Goal: Task Accomplishment & Management: Manage account settings

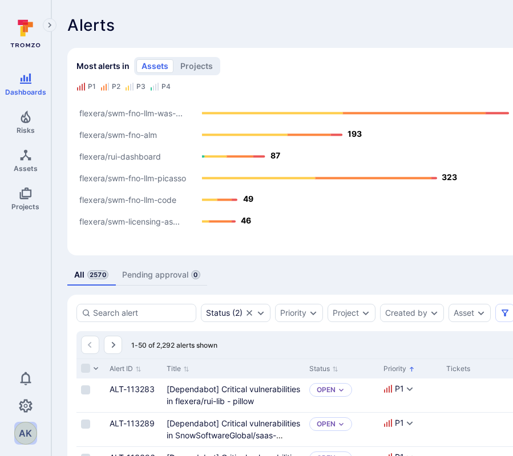
click at [26, 440] on div "AK" at bounding box center [25, 433] width 23 height 23
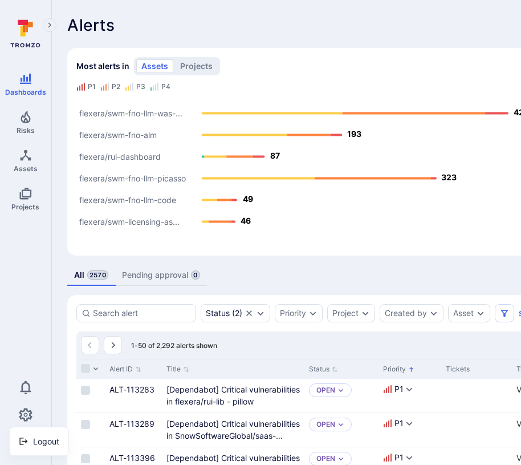
click at [22, 415] on div at bounding box center [260, 232] width 521 height 465
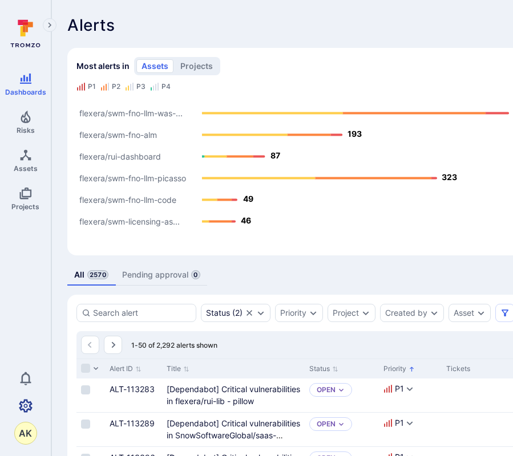
click at [23, 412] on icon "Settings" at bounding box center [26, 405] width 14 height 13
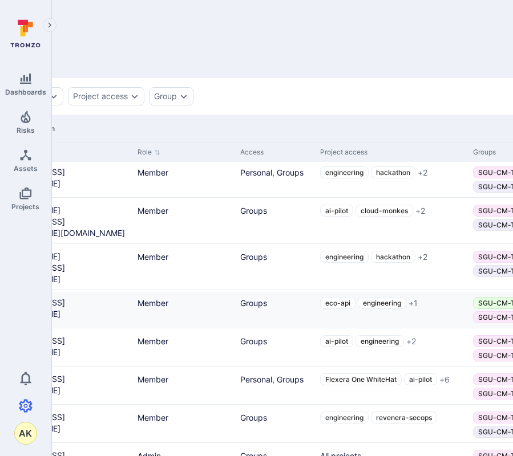
scroll to position [0, 309]
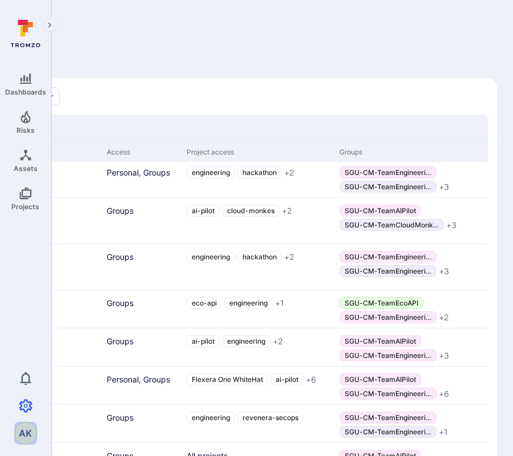
click at [29, 442] on div "AK" at bounding box center [25, 433] width 23 height 23
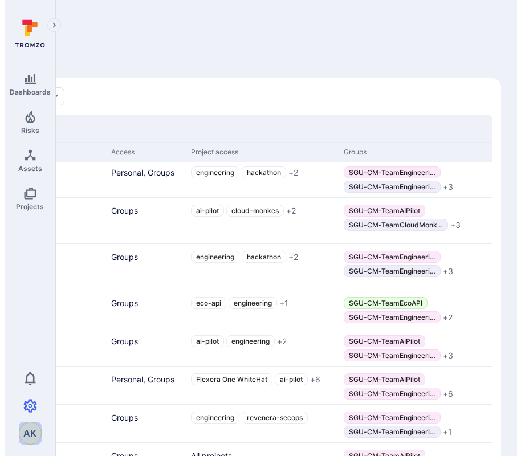
scroll to position [0, 300]
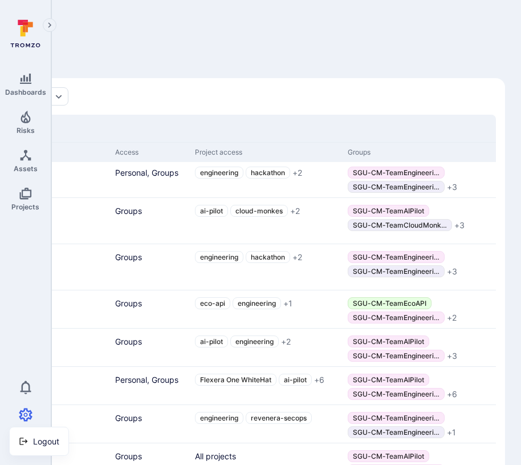
click at [39, 277] on div at bounding box center [260, 232] width 521 height 465
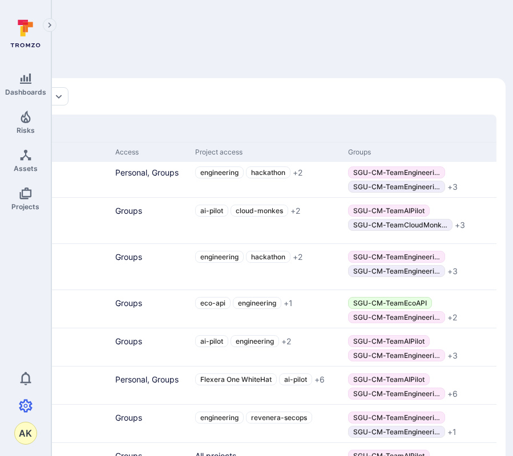
click at [53, 31] on button "button" at bounding box center [50, 25] width 14 height 14
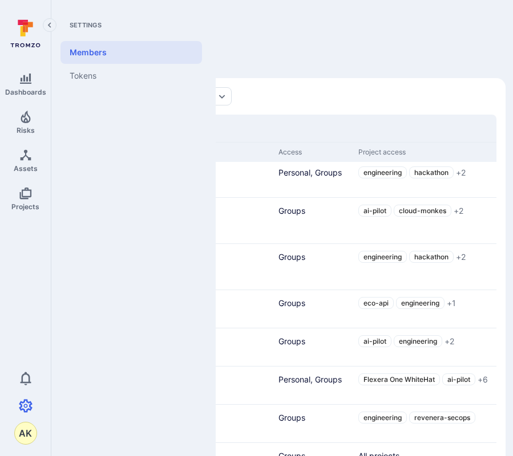
click at [53, 31] on button "button" at bounding box center [50, 25] width 14 height 14
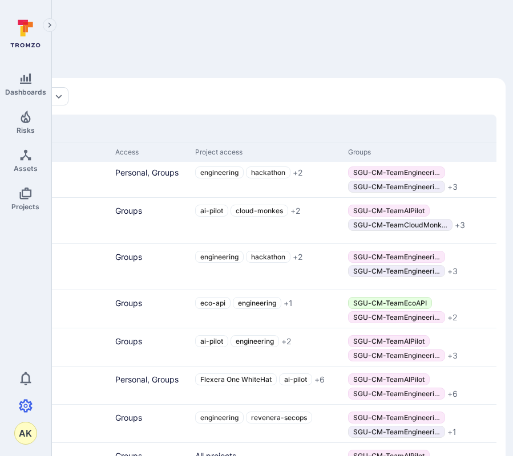
click at [50, 23] on icon "Expand navigation menu" at bounding box center [49, 24] width 3 height 5
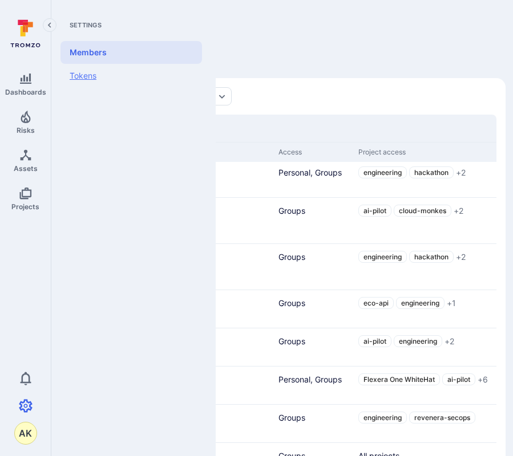
click at [75, 68] on link "Tokens" at bounding box center [130, 76] width 141 height 24
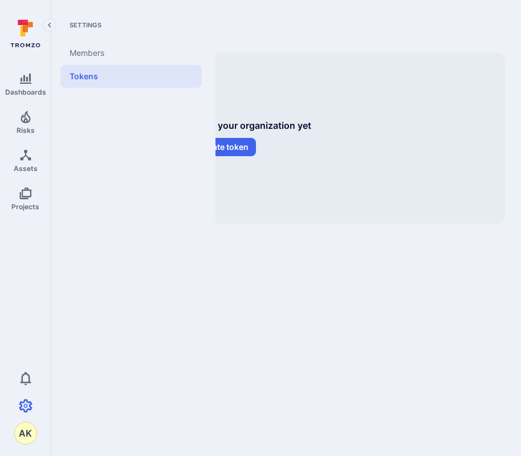
click at [50, 25] on icon "Collapse navigation menu" at bounding box center [50, 26] width 8 height 10
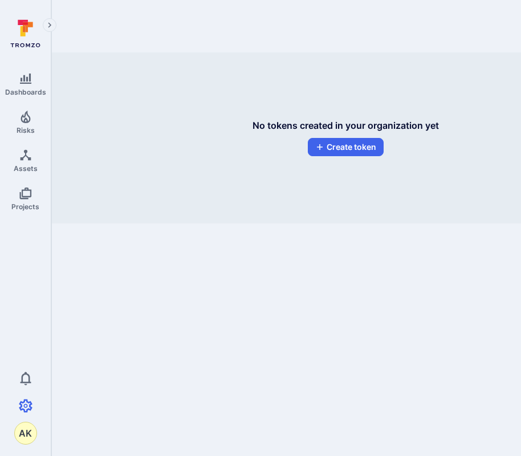
scroll to position [0, 90]
